Goal: Communication & Community: Participate in discussion

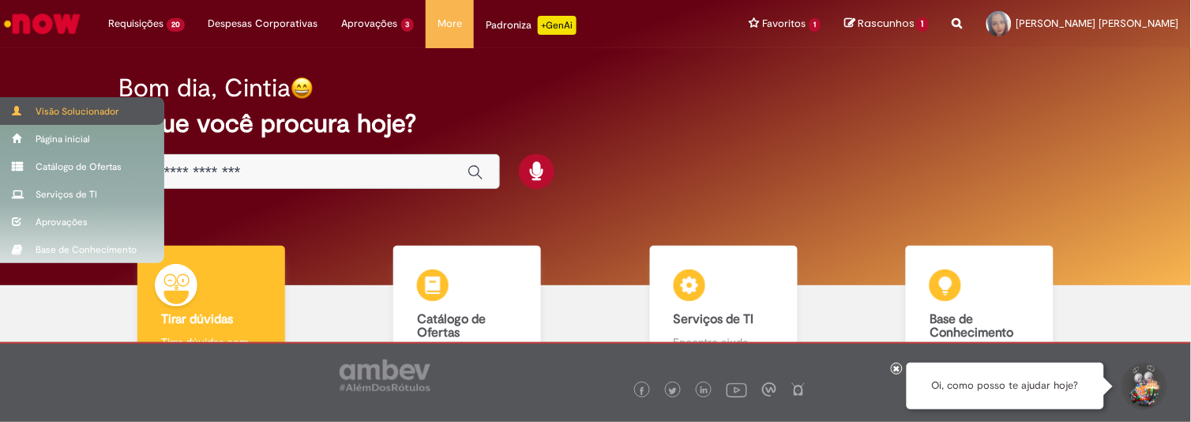
click at [70, 113] on div "Visão Solucionador" at bounding box center [82, 111] width 164 height 28
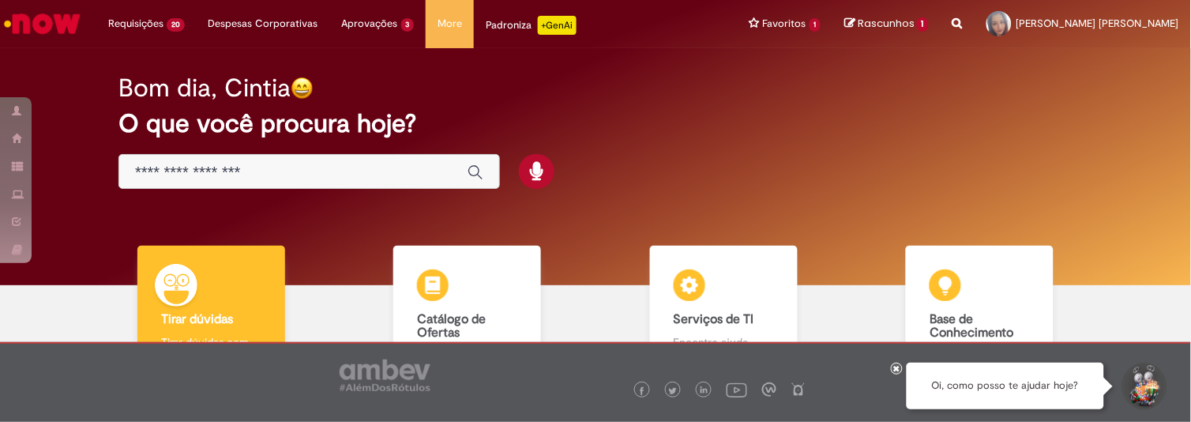
scroll to position [128, 0]
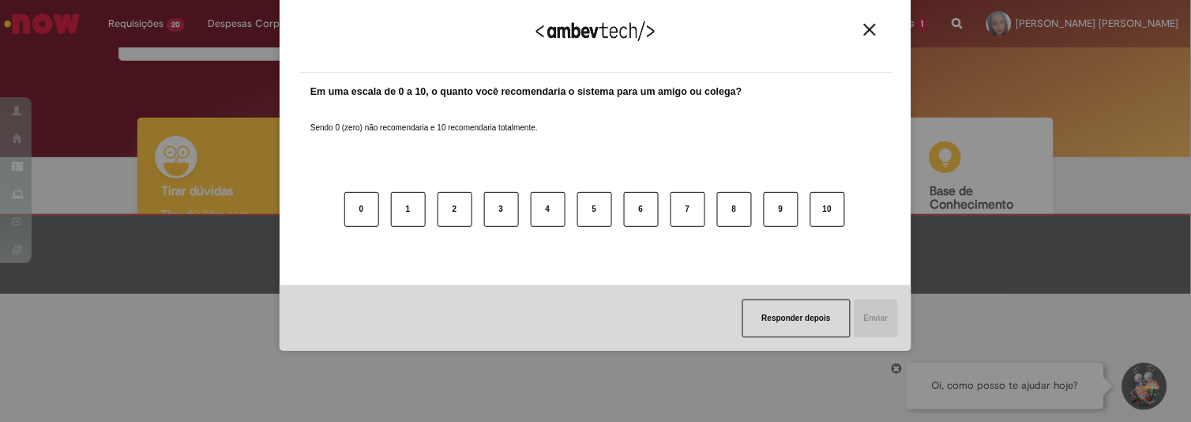
click at [877, 22] on div "Agradecemos seu feedback!" at bounding box center [596, 42] width 594 height 62
click at [871, 30] on img "Close" at bounding box center [870, 30] width 12 height 12
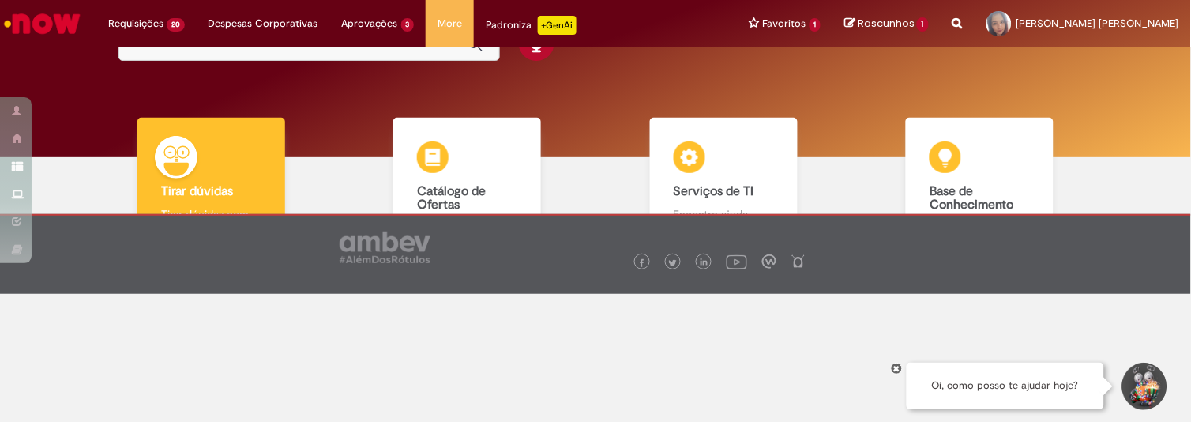
scroll to position [0, 0]
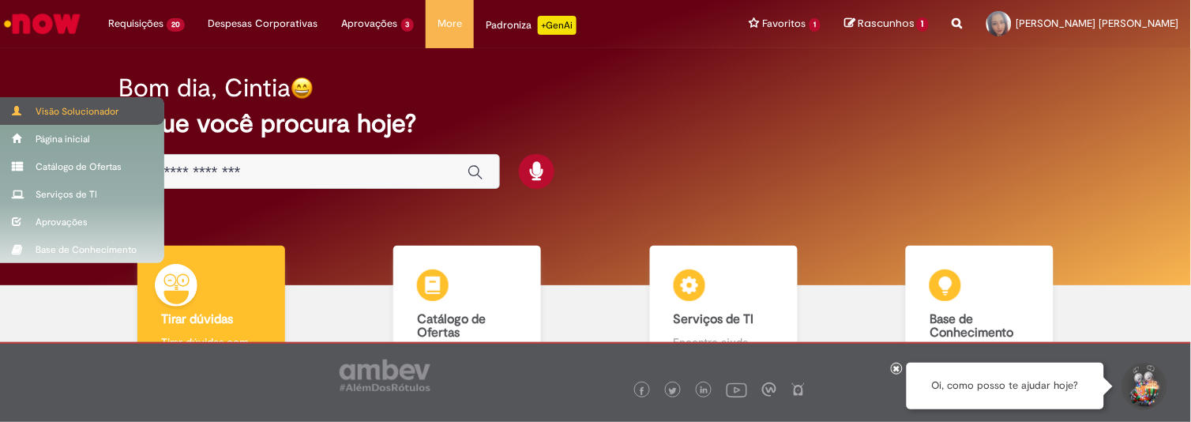
click at [51, 109] on div "Visão Solucionador" at bounding box center [82, 111] width 164 height 28
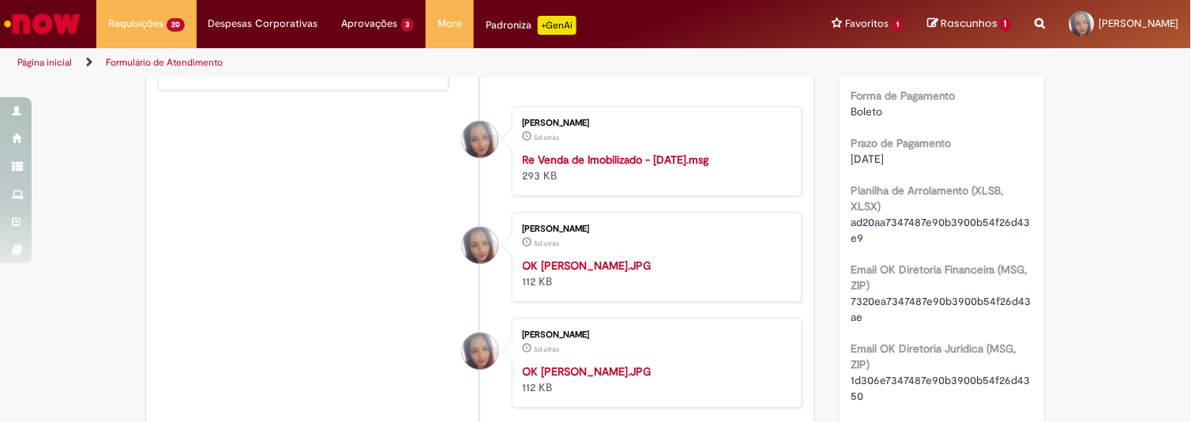
scroll to position [277, 0]
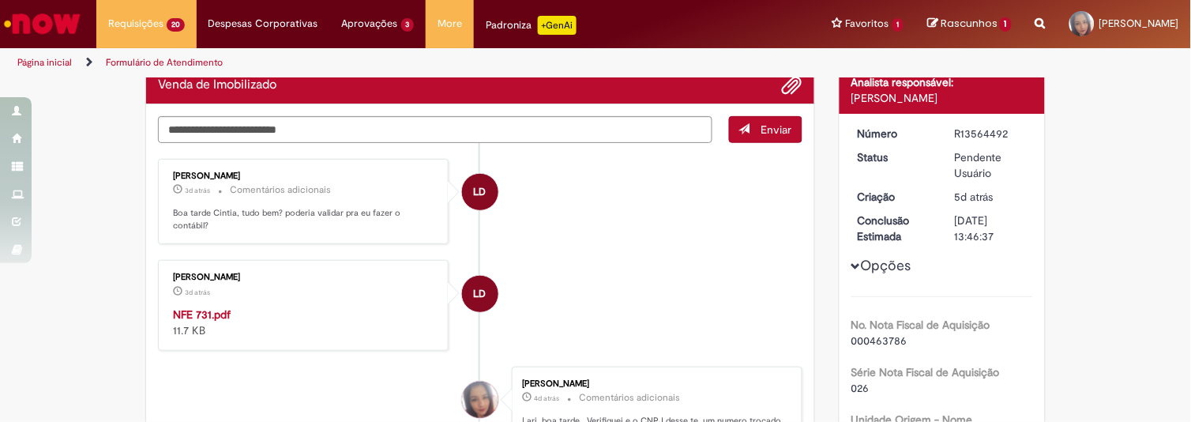
scroll to position [128, 0]
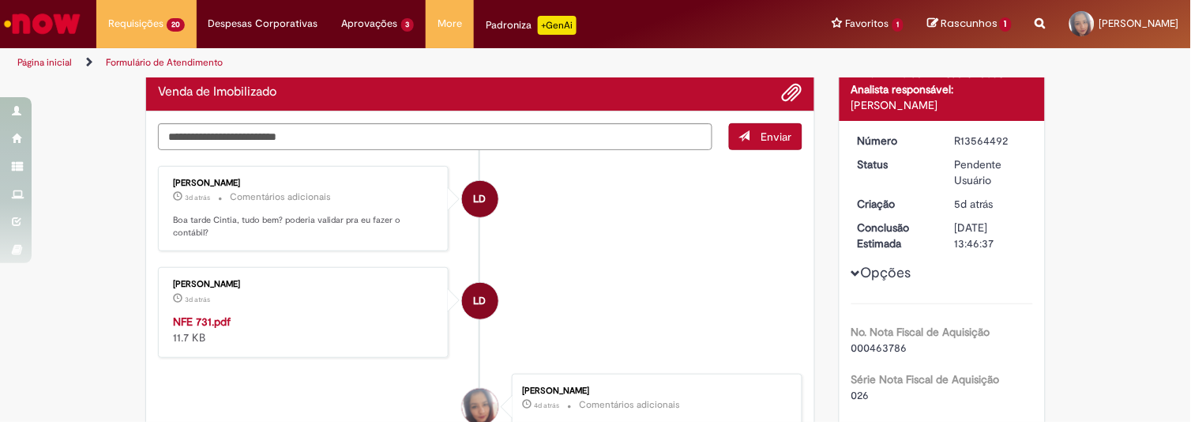
click at [208, 314] on strong "NFE 731.pdf" at bounding box center [202, 321] width 58 height 14
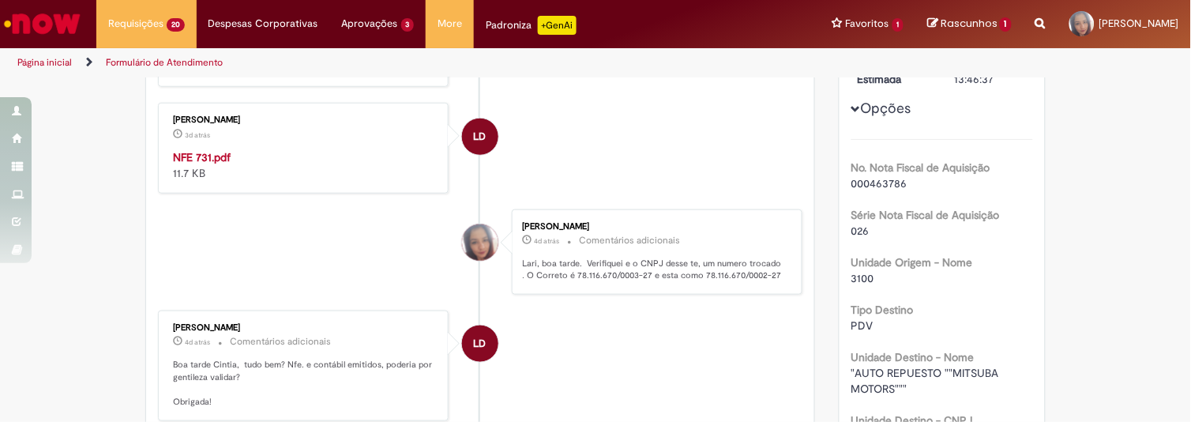
scroll to position [0, 0]
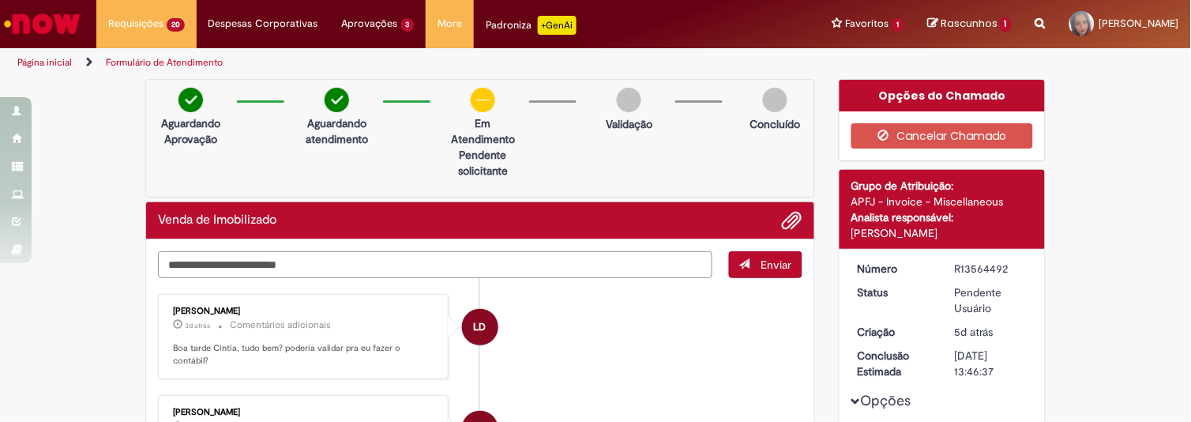
click at [317, 258] on textarea "Digite sua mensagem aqui..." at bounding box center [435, 264] width 555 height 27
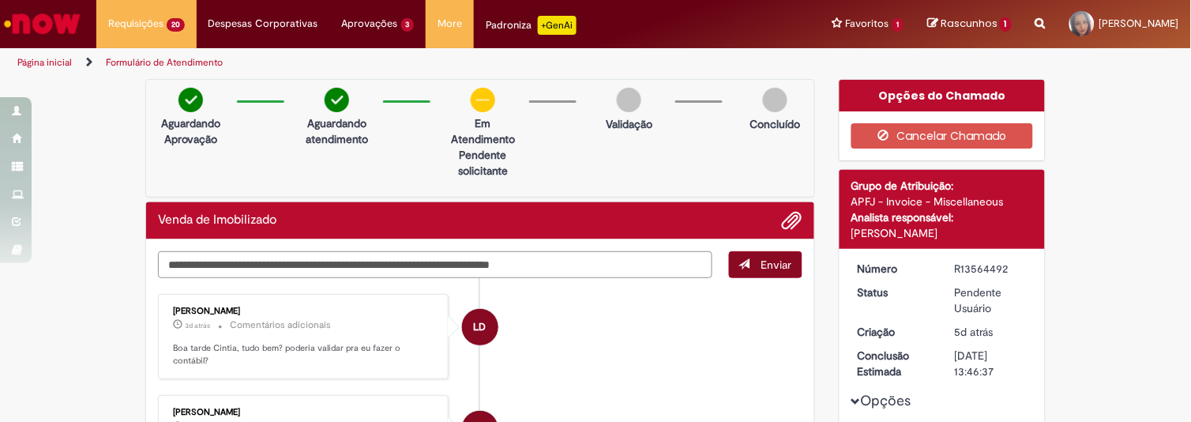
type textarea "**********"
click at [769, 269] on span "Enviar" at bounding box center [777, 265] width 31 height 14
click at [766, 255] on span "Enviar" at bounding box center [766, 264] width 73 height 27
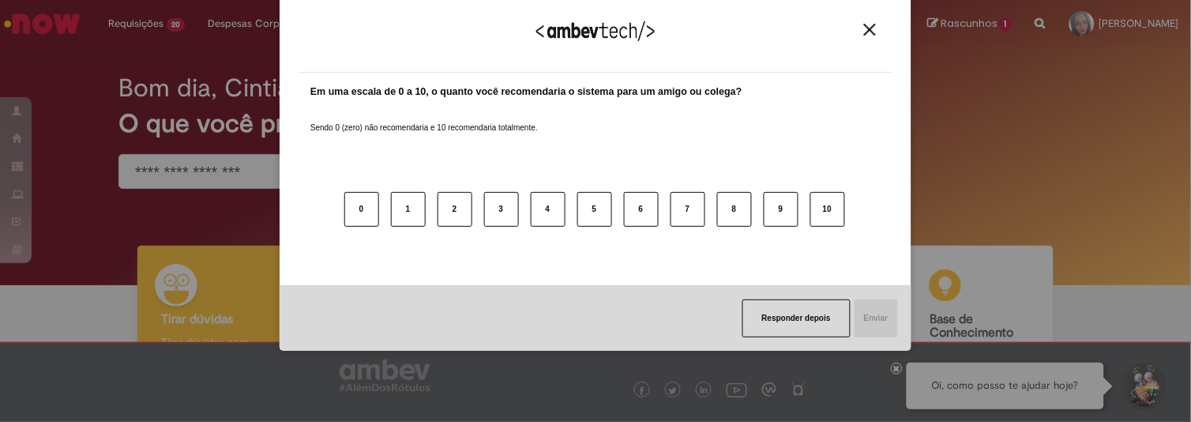
click at [874, 24] on img "Close" at bounding box center [870, 30] width 12 height 12
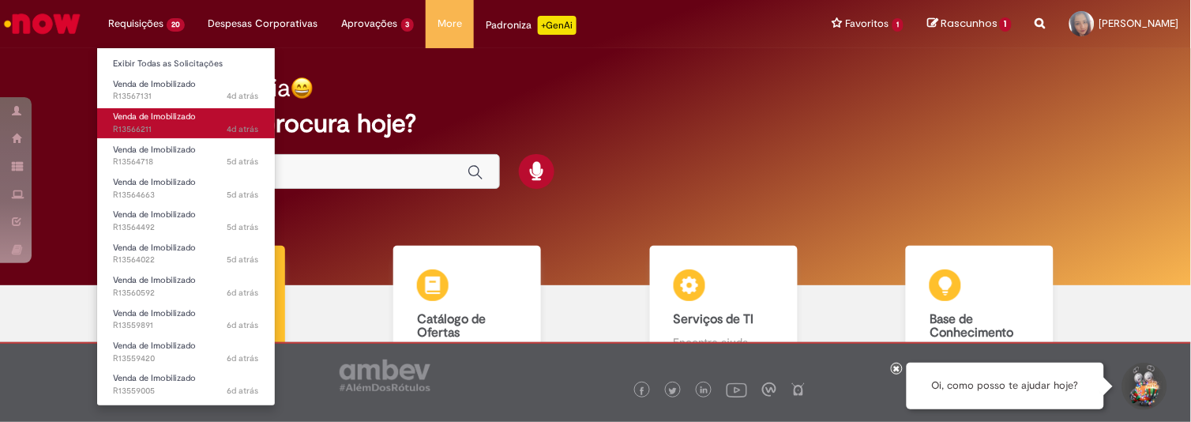
click at [129, 115] on span "Venda de Imobilizado" at bounding box center [154, 117] width 83 height 12
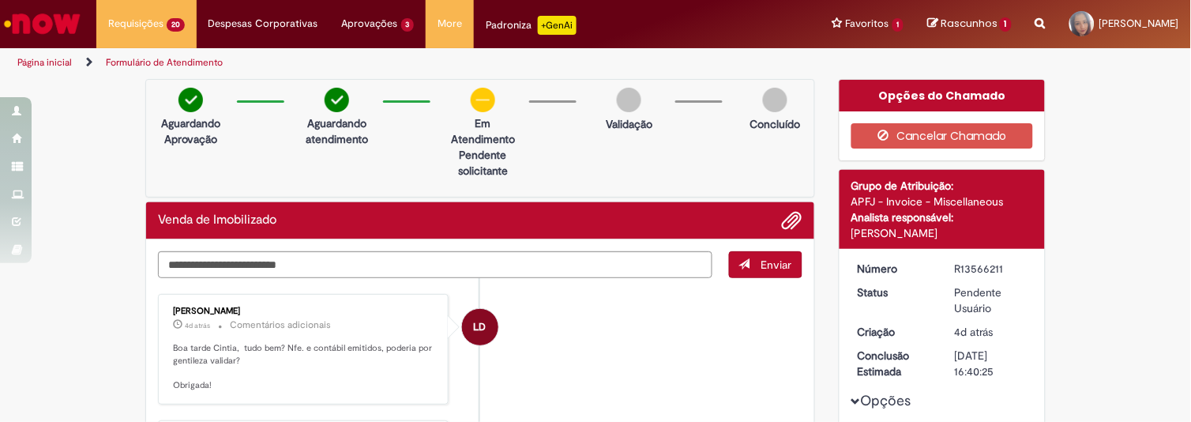
scroll to position [1040, 0]
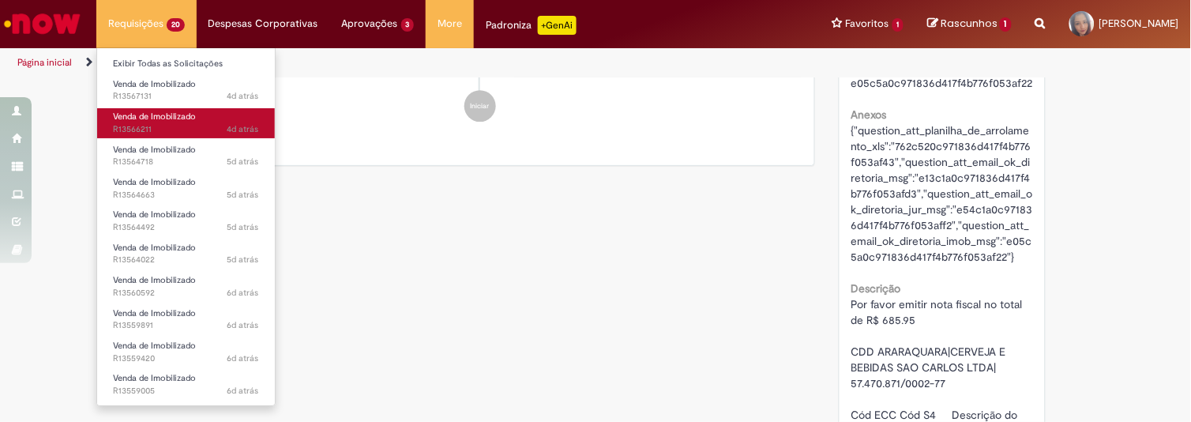
click at [159, 116] on span "Venda de Imobilizado" at bounding box center [154, 117] width 83 height 12
